Goal: Information Seeking & Learning: Learn about a topic

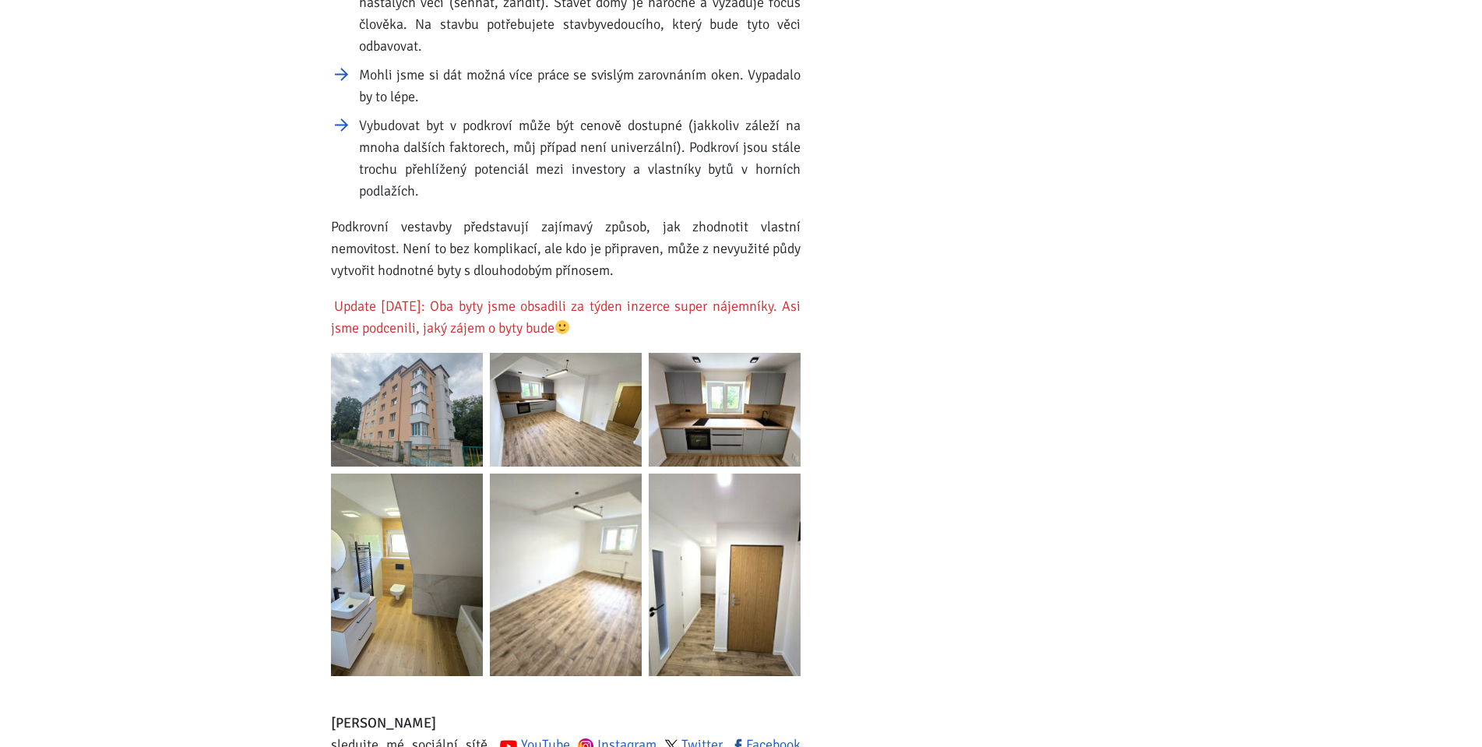
scroll to position [2181, 0]
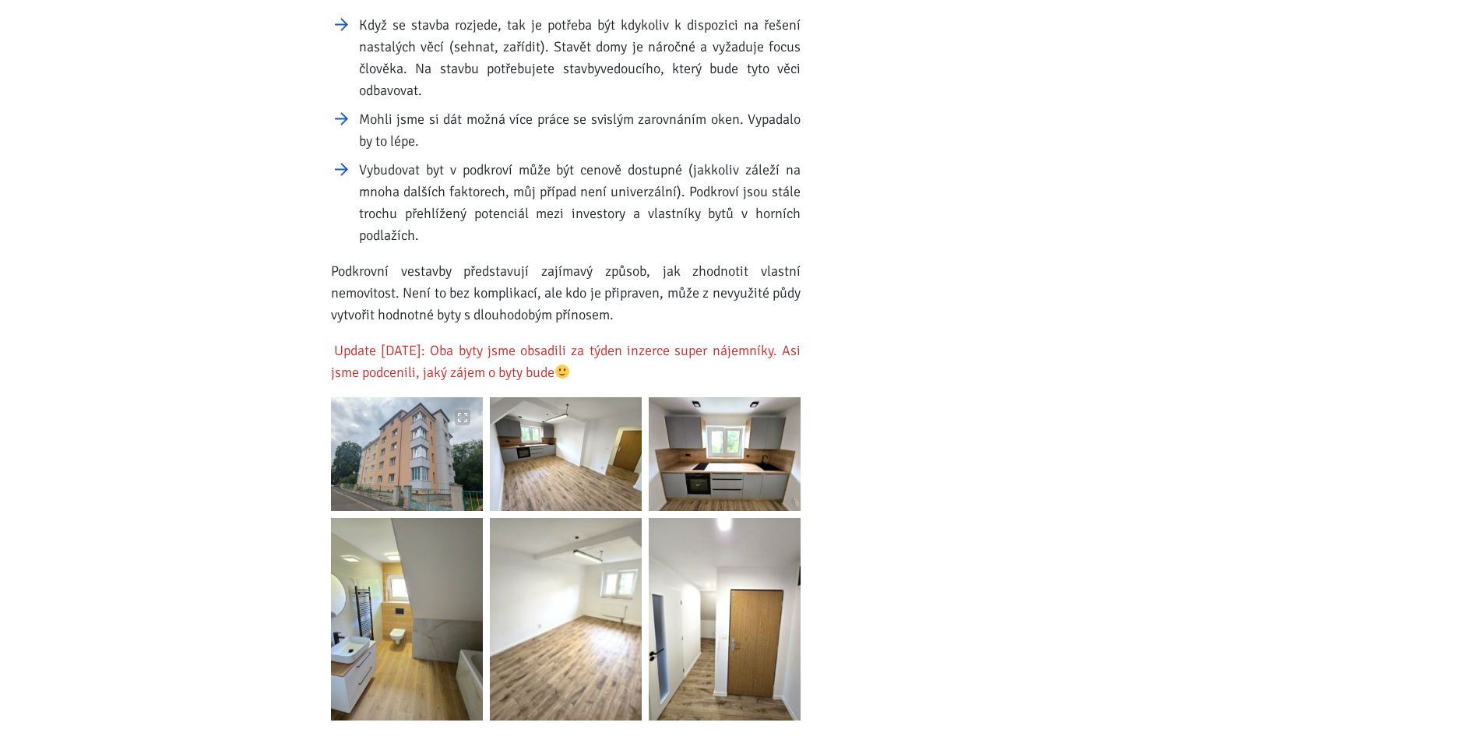
click at [421, 432] on img at bounding box center [407, 454] width 152 height 114
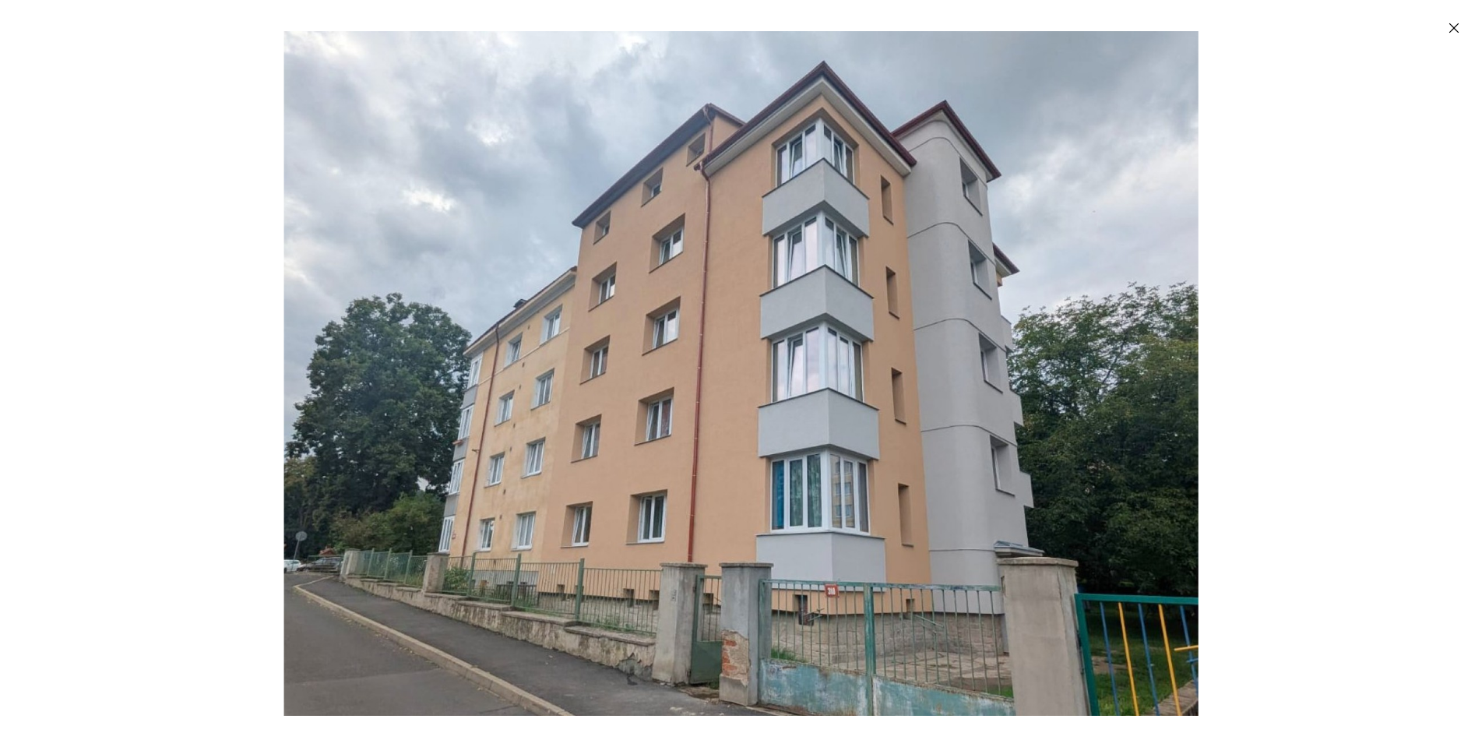
click at [1245, 385] on div "Enlarged image" at bounding box center [741, 373] width 1482 height 747
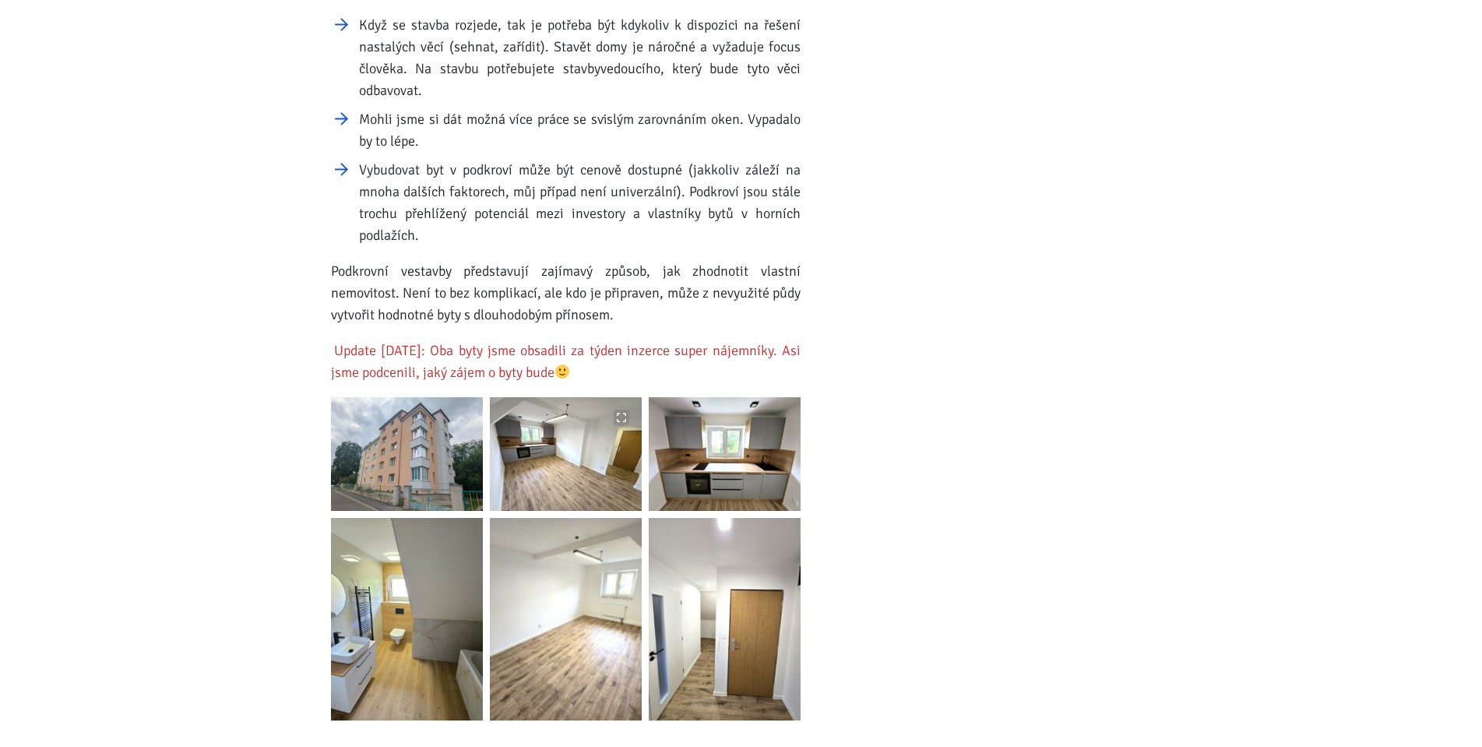
click at [625, 453] on img at bounding box center [566, 454] width 152 height 114
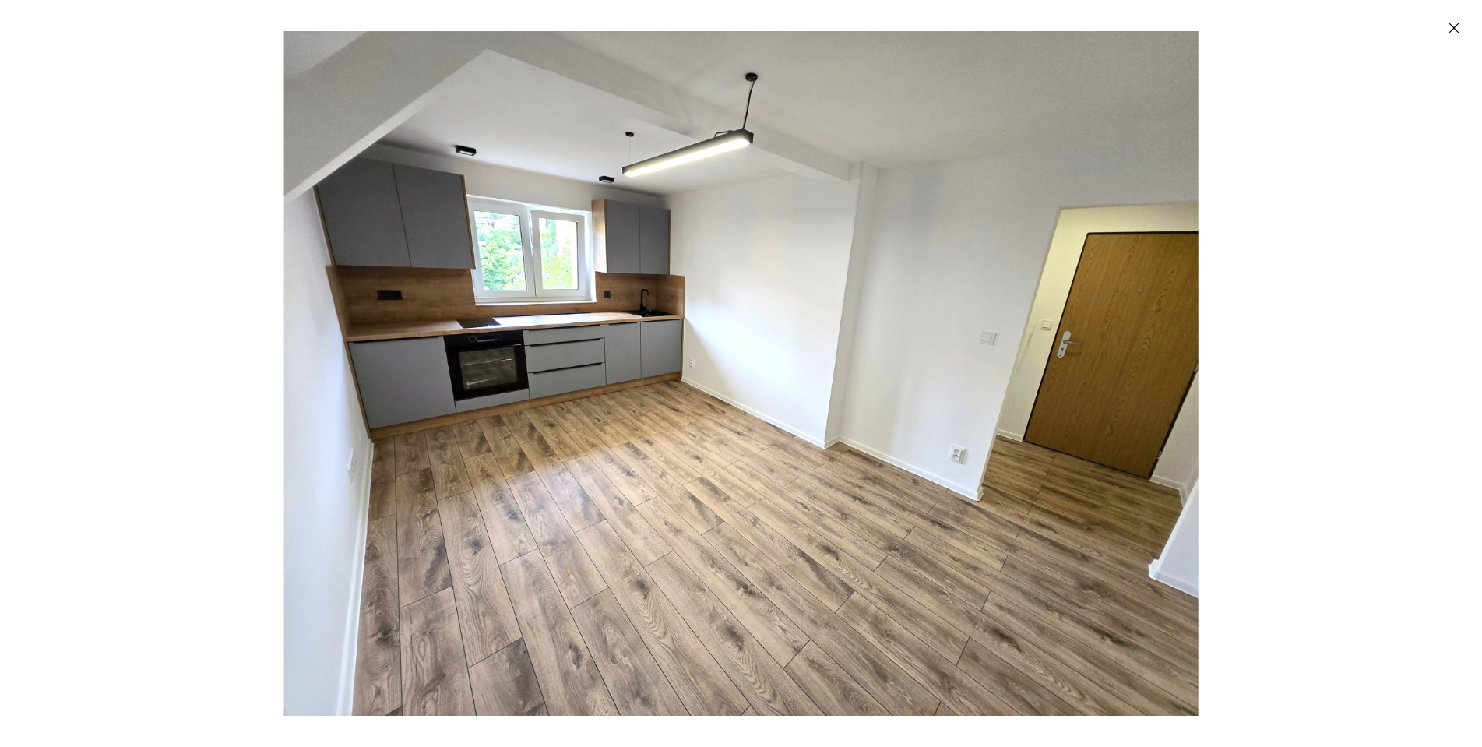
click at [1053, 424] on img "Enlarged image" at bounding box center [741, 373] width 914 height 685
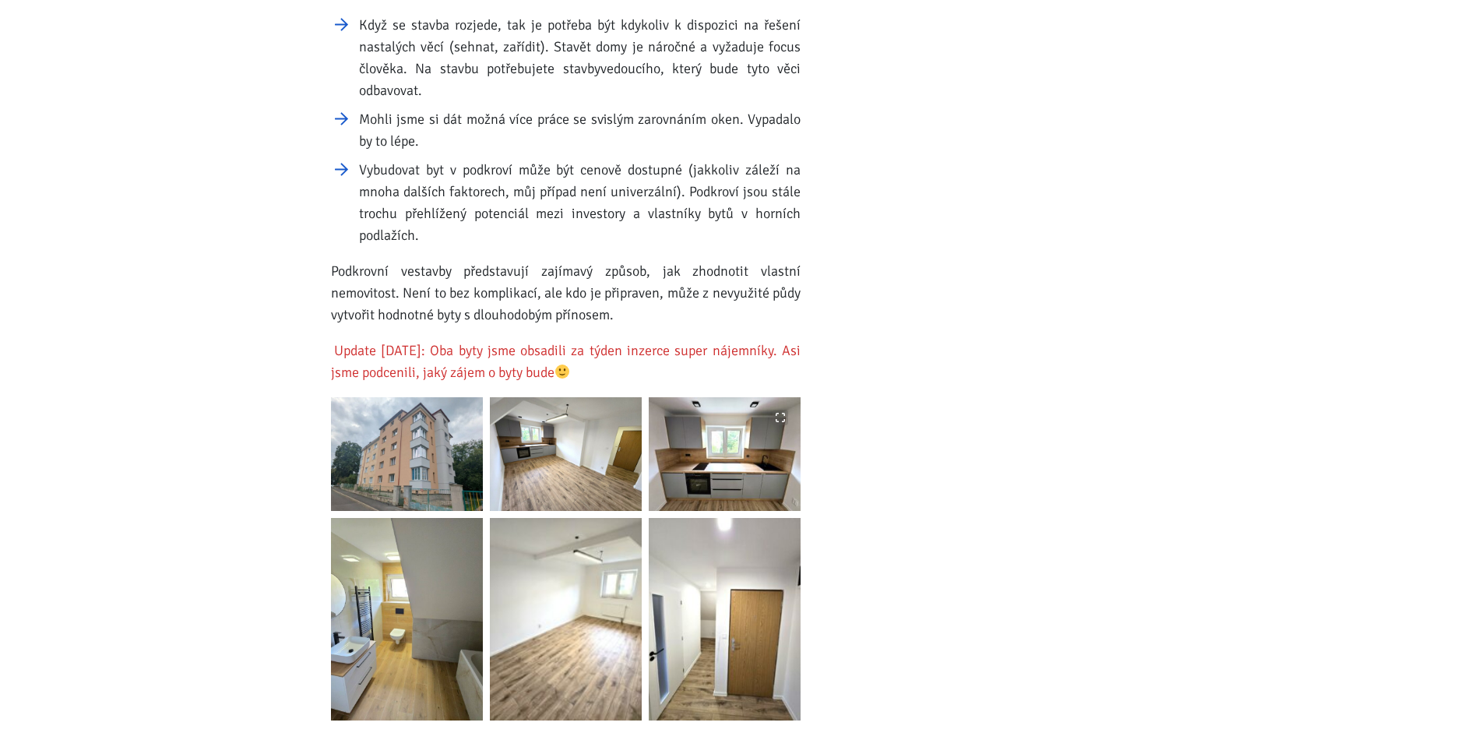
click at [787, 435] on img at bounding box center [725, 454] width 152 height 114
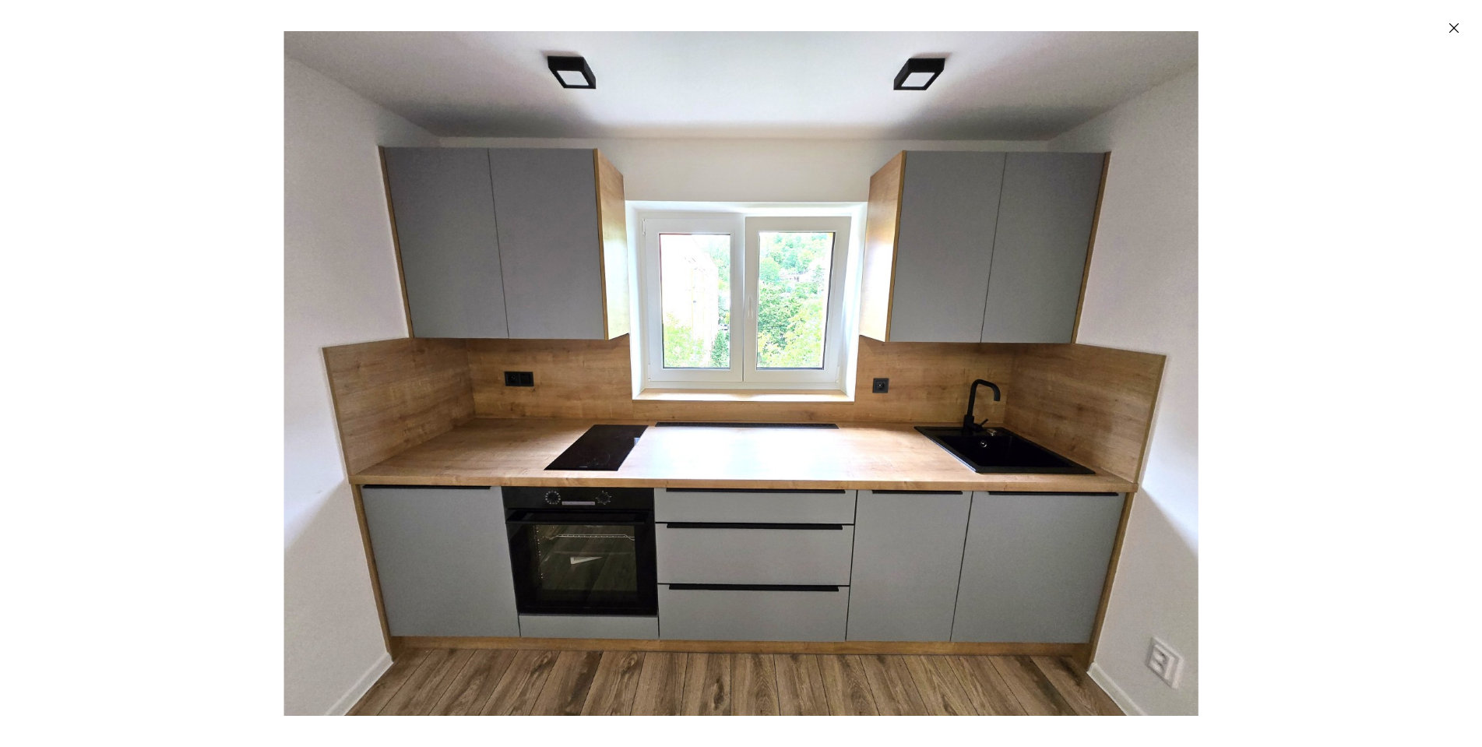
click at [787, 435] on img "Enlarged image" at bounding box center [741, 373] width 914 height 685
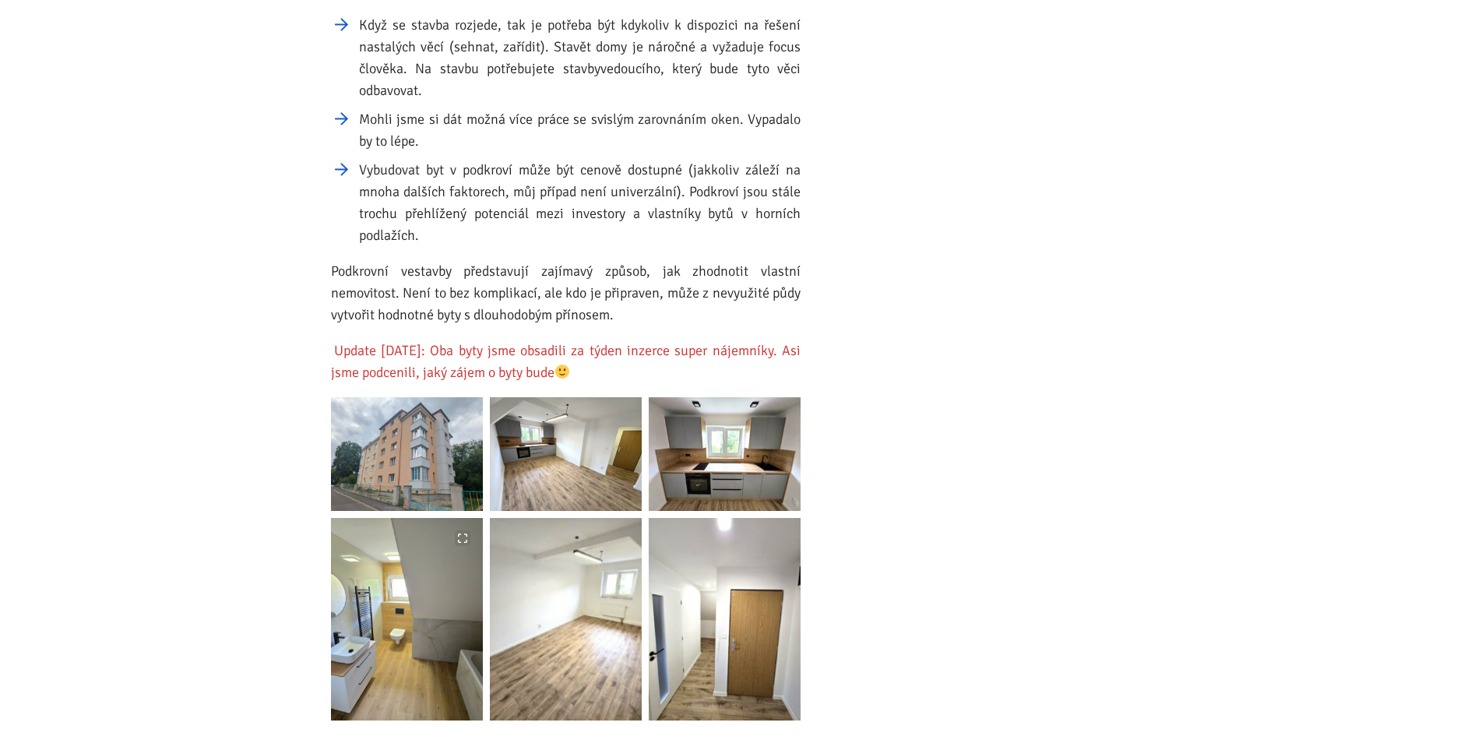
click at [431, 608] on img at bounding box center [407, 619] width 152 height 202
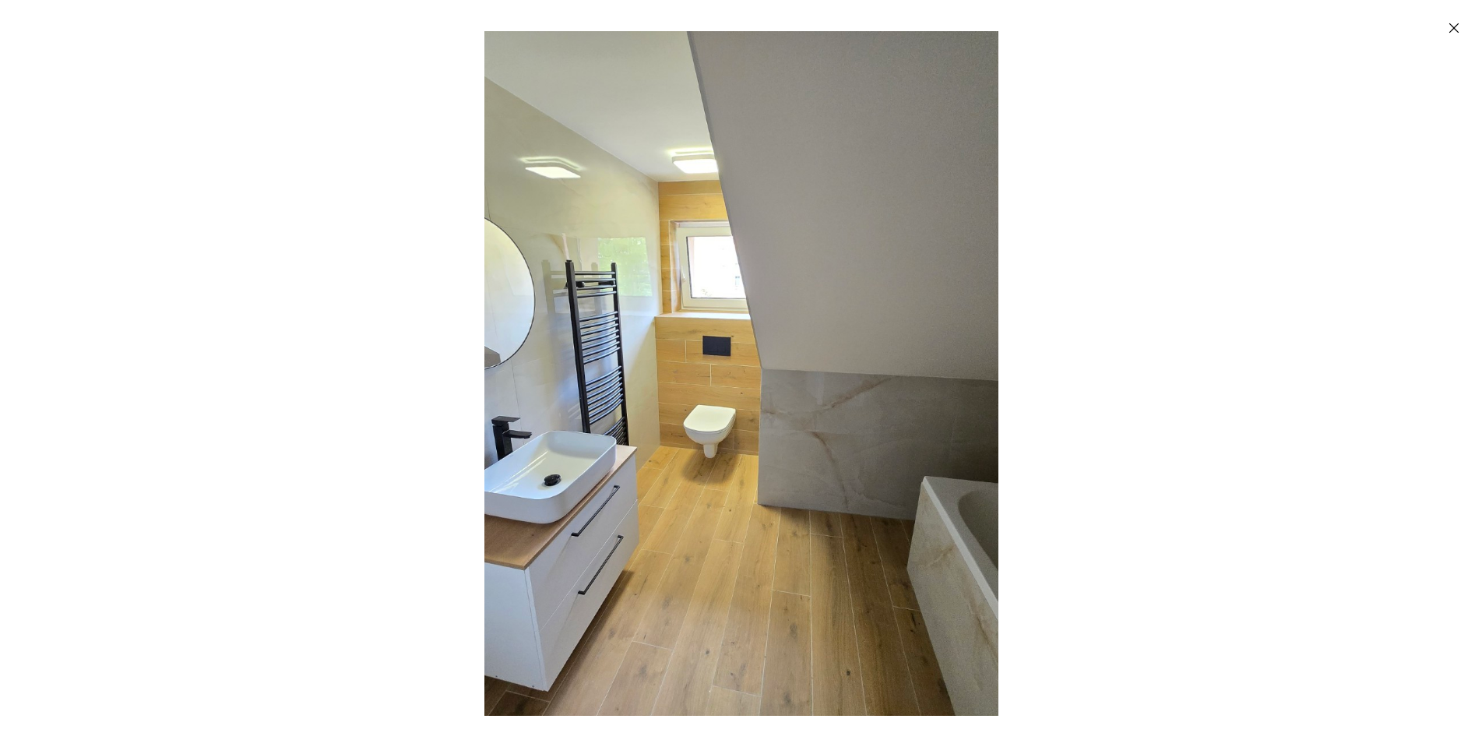
click at [879, 514] on img "Enlarged image" at bounding box center [741, 373] width 914 height 685
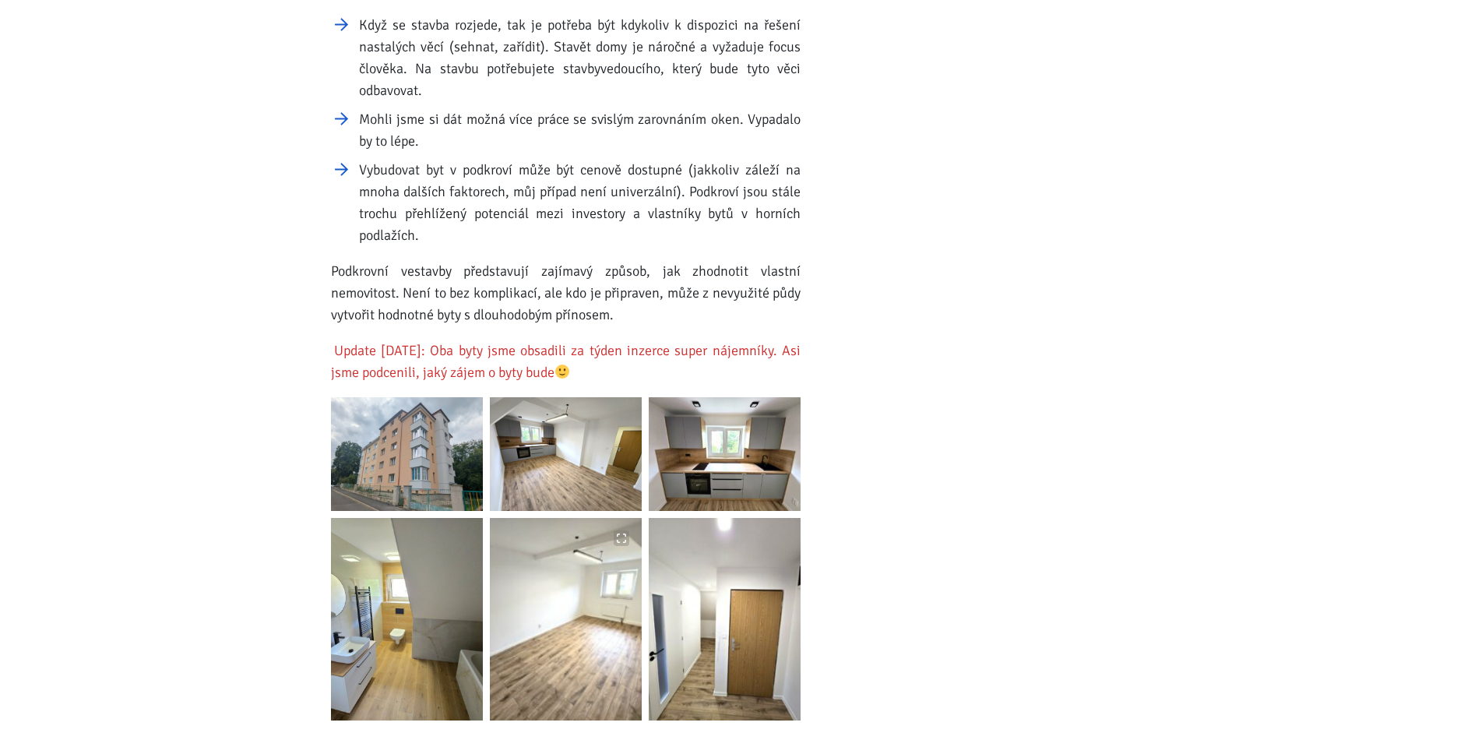
click at [603, 583] on img at bounding box center [566, 619] width 152 height 202
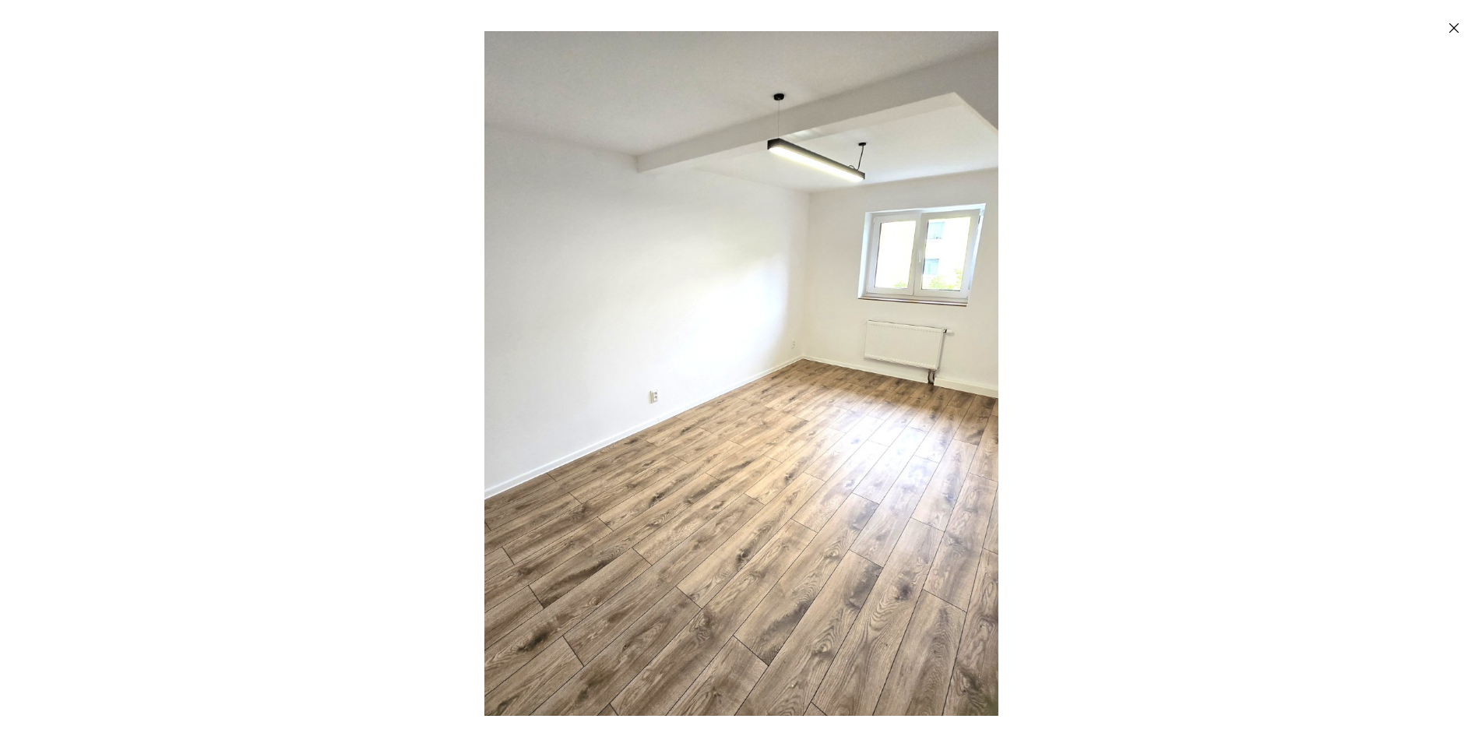
click at [723, 519] on img "Enlarged image" at bounding box center [741, 373] width 914 height 685
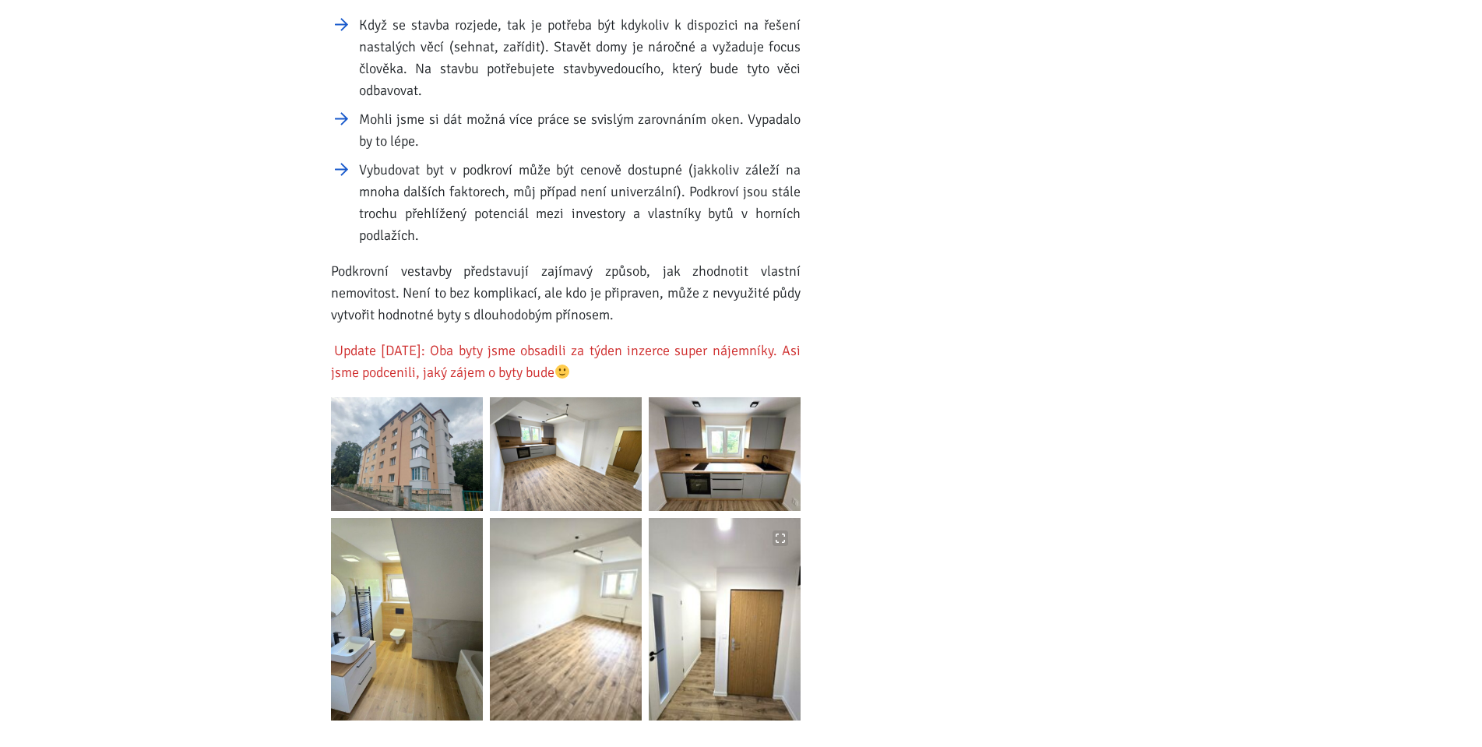
click at [766, 553] on img at bounding box center [725, 619] width 152 height 202
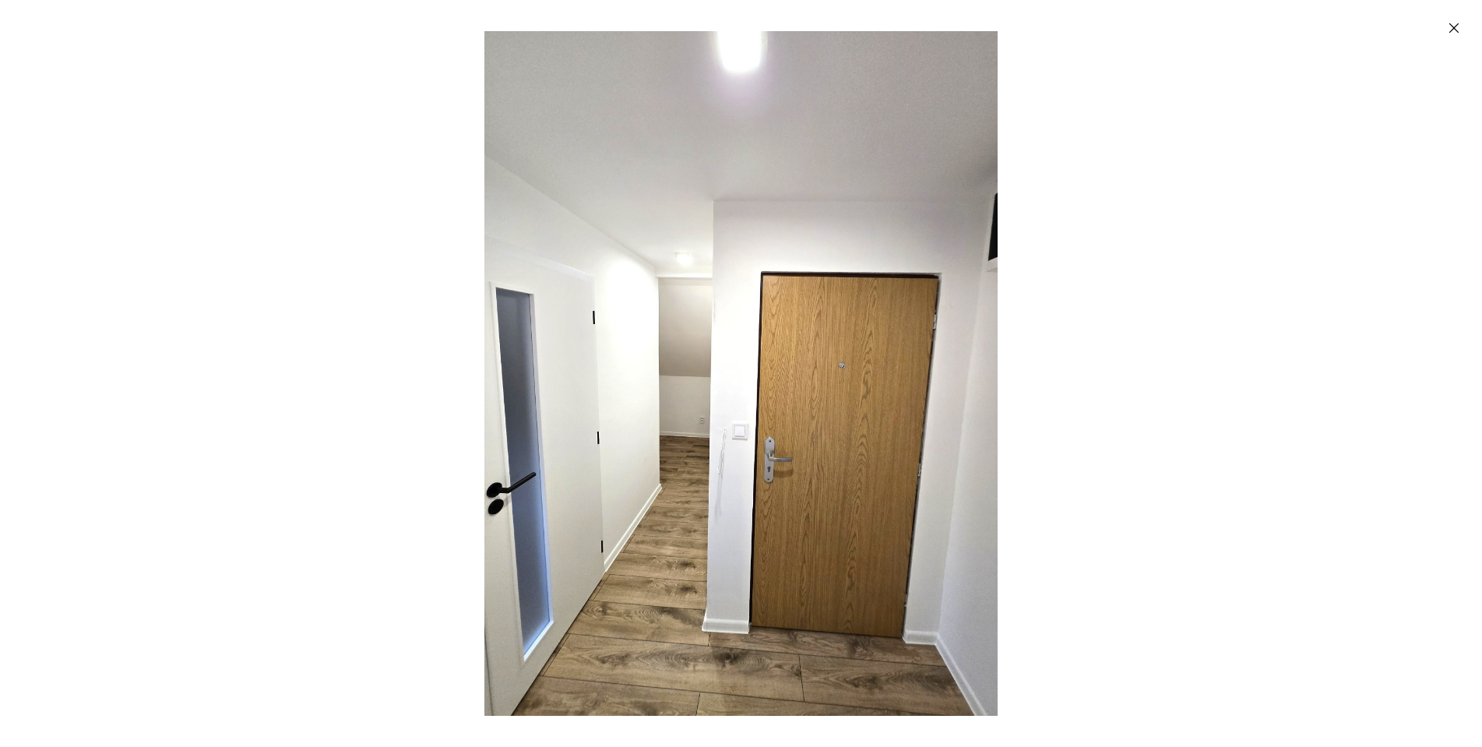
click at [777, 541] on img "Enlarged image" at bounding box center [740, 373] width 513 height 685
